Goal: Task Accomplishment & Management: Complete application form

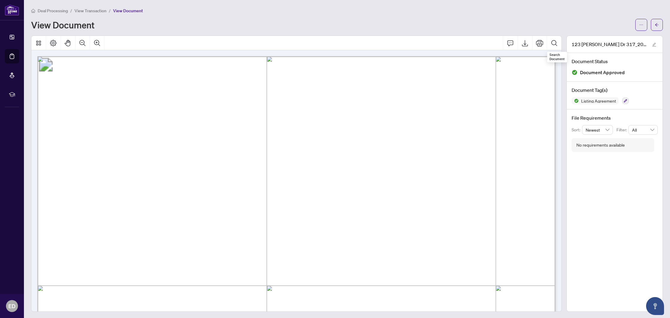
scroll to position [65, 0]
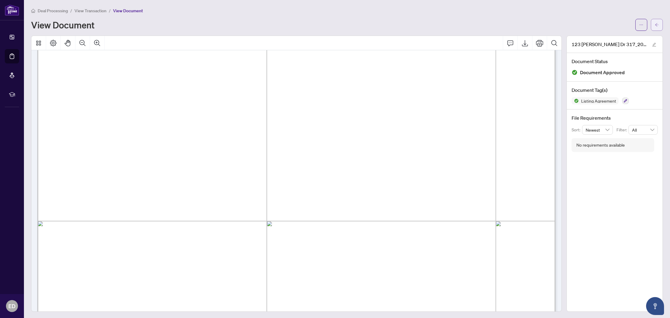
click at [659, 25] on button "button" at bounding box center [656, 25] width 12 height 12
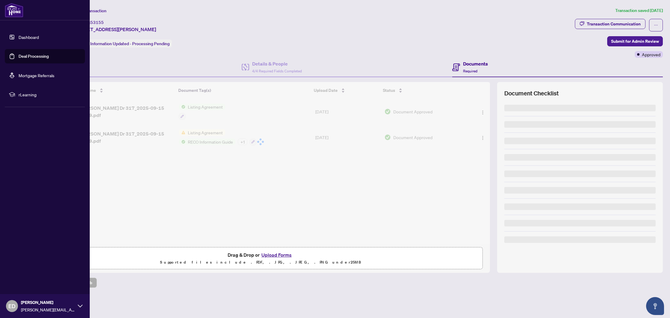
click at [19, 56] on link "Deal Processing" at bounding box center [34, 56] width 30 height 5
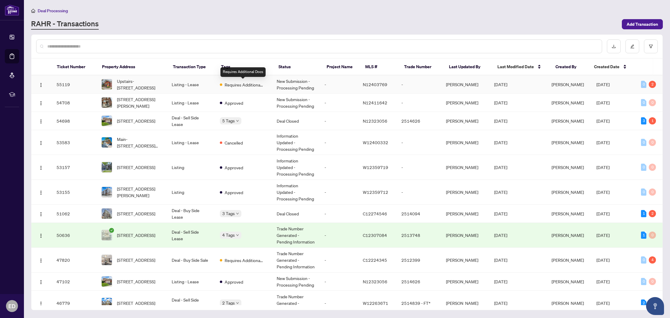
click at [263, 83] on span "Requires Additional Docs" at bounding box center [243, 84] width 39 height 7
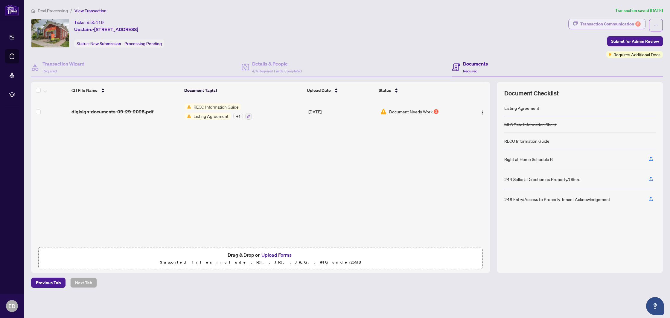
click at [596, 25] on div "Transaction Communication 2" at bounding box center [610, 24] width 60 height 10
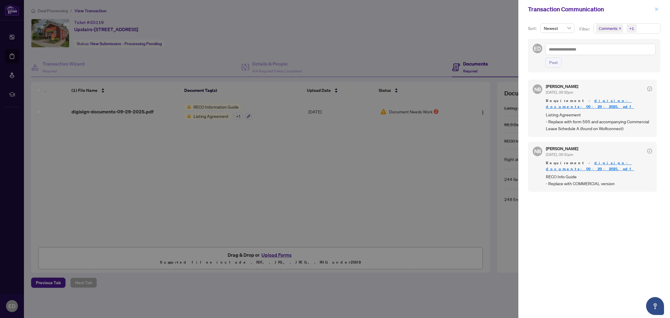
click at [657, 10] on icon "close" at bounding box center [656, 9] width 4 height 4
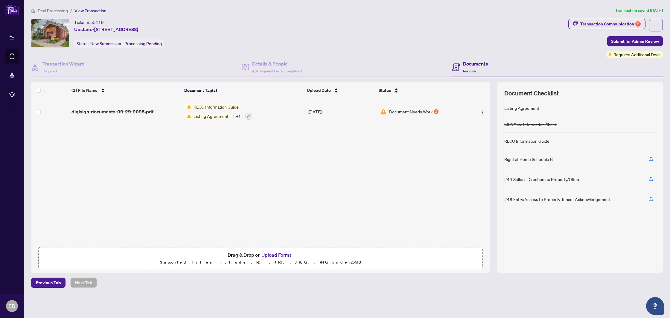
click at [113, 108] on span "digisign-documents-09-29-2025.pdf" at bounding box center [112, 111] width 82 height 7
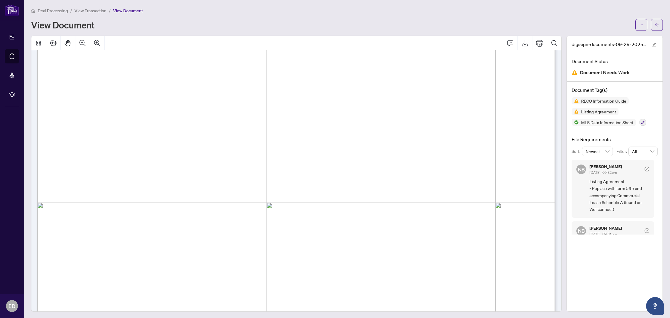
scroll to position [8328, 0]
drag, startPoint x: 94, startPoint y: 223, endPoint x: 250, endPoint y: 225, distance: 156.7
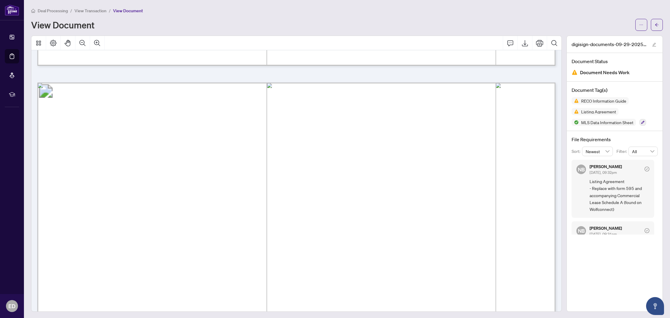
scroll to position [9024, 0]
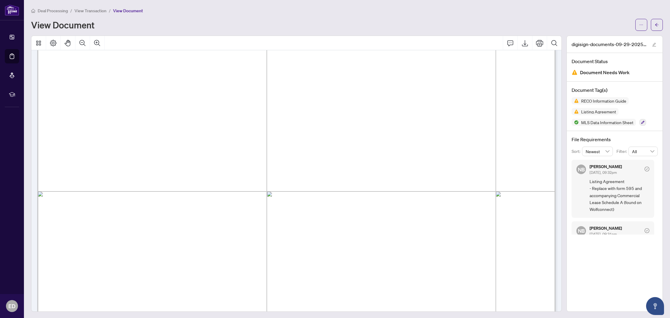
drag, startPoint x: 316, startPoint y: 150, endPoint x: 478, endPoint y: 149, distance: 162.0
click at [387, 149] on span "[STREET_ADDRESS]" at bounding box center [350, 152] width 73 height 8
click at [653, 28] on button "button" at bounding box center [656, 25] width 12 height 12
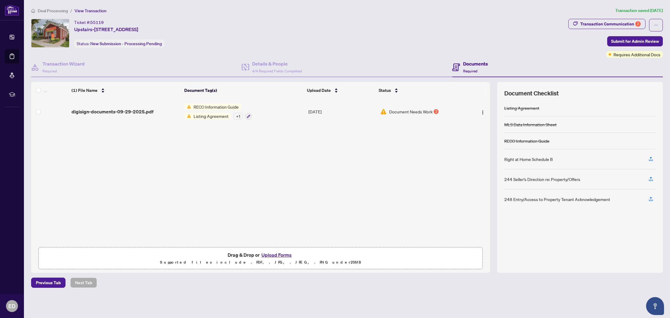
click at [271, 256] on button "Upload Forms" at bounding box center [276, 255] width 34 height 8
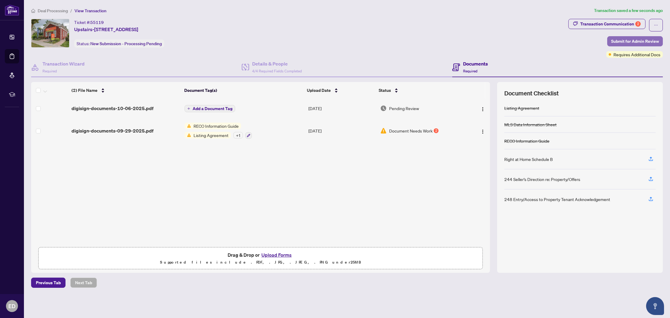
click at [633, 42] on span "Submit for Admin Review" at bounding box center [635, 41] width 48 height 10
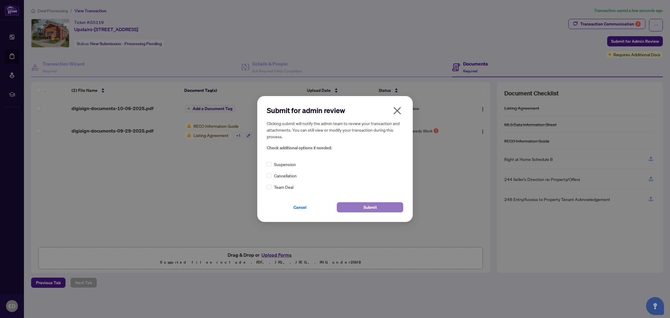
click at [360, 205] on button "Submit" at bounding box center [370, 207] width 66 height 10
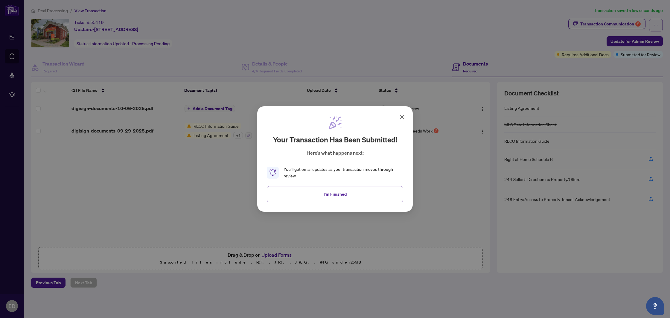
click at [324, 170] on div "You’ll get email updates as your transaction moves through review." at bounding box center [343, 172] width 120 height 13
click at [324, 187] on button "I'm Finished" at bounding box center [335, 194] width 136 height 16
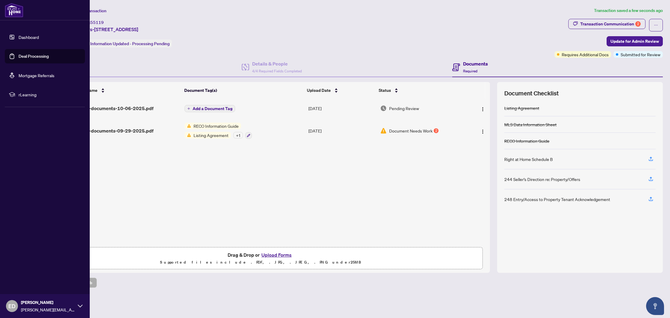
click at [19, 56] on link "Deal Processing" at bounding box center [34, 56] width 30 height 5
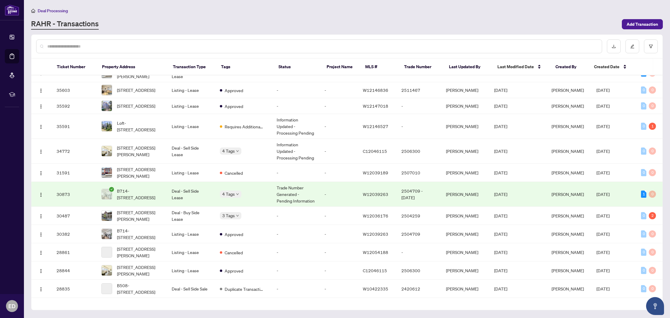
scroll to position [726, 0]
